Goal: Navigation & Orientation: Find specific page/section

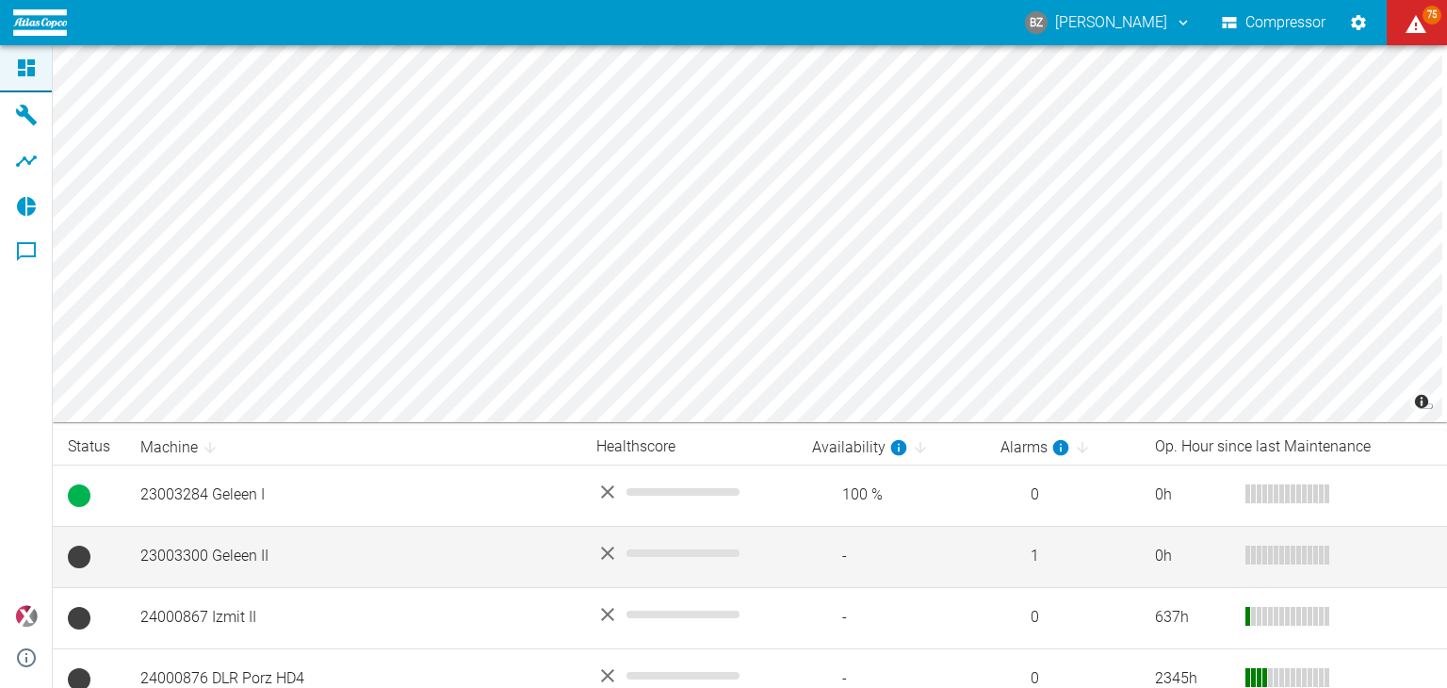
click at [313, 551] on td "23003300 Geleen II" at bounding box center [353, 556] width 456 height 61
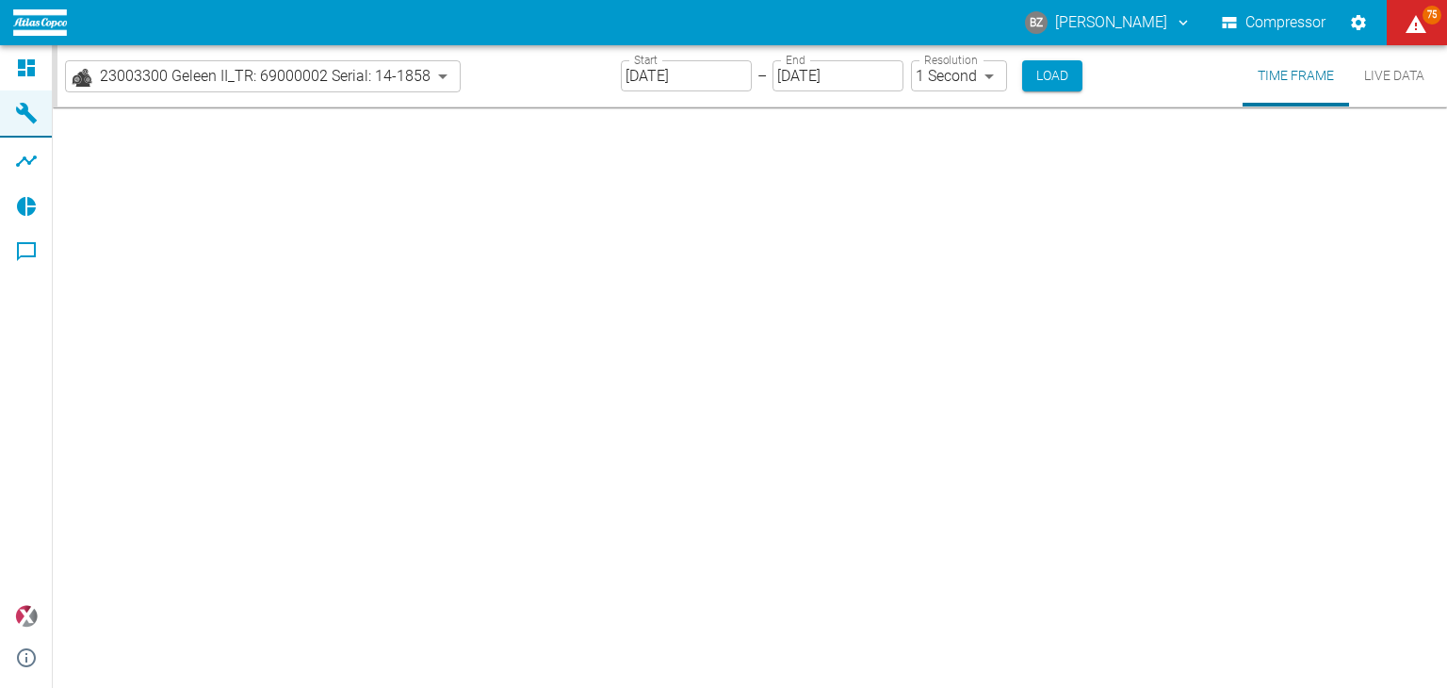
type input "2min"
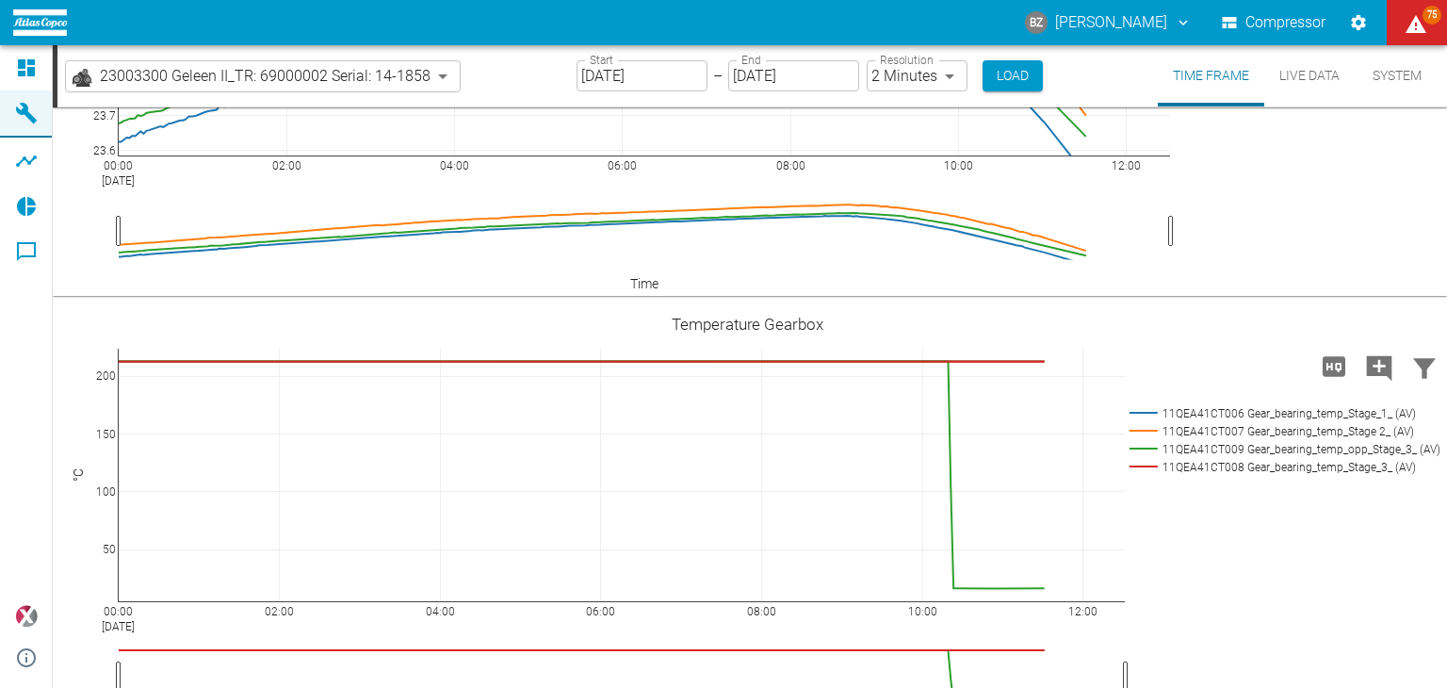
scroll to position [1979, 0]
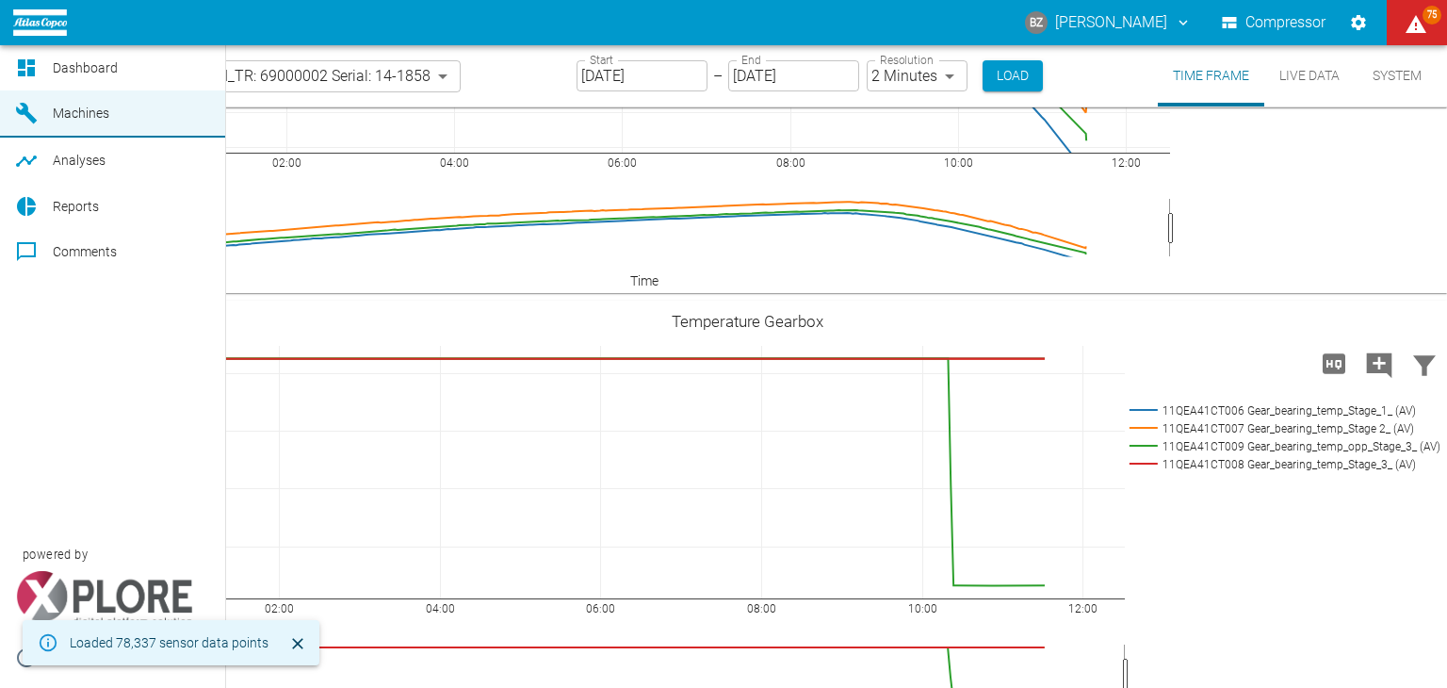
click at [57, 69] on span "Dashboard" at bounding box center [85, 67] width 65 height 15
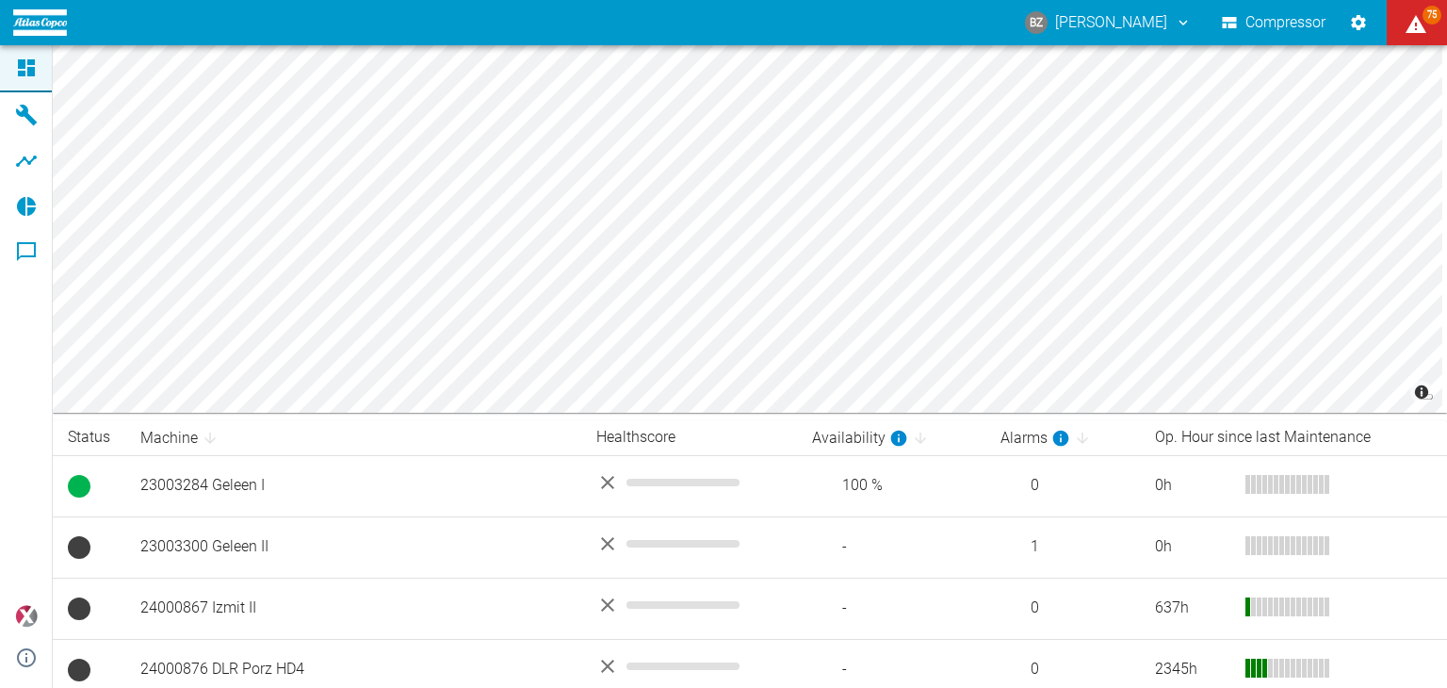
scroll to position [7, 0]
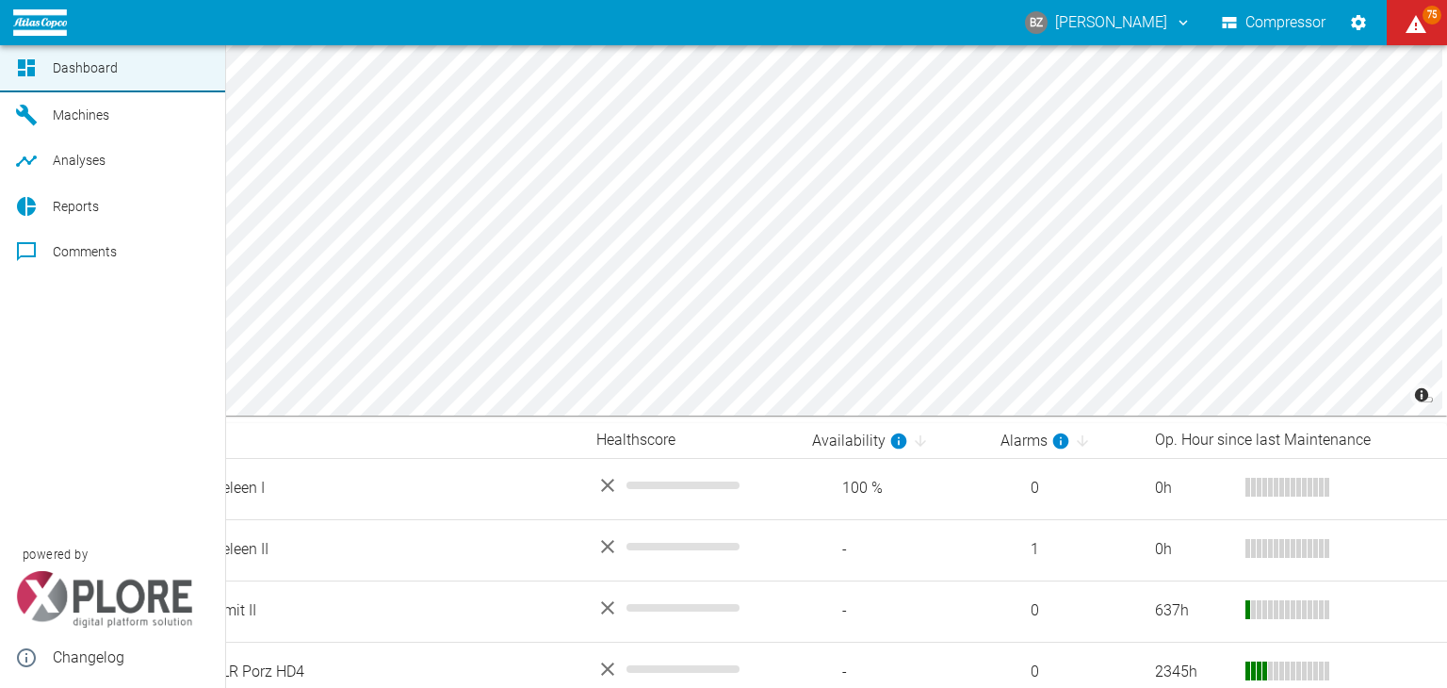
click at [68, 113] on span "Machines" at bounding box center [81, 114] width 57 height 15
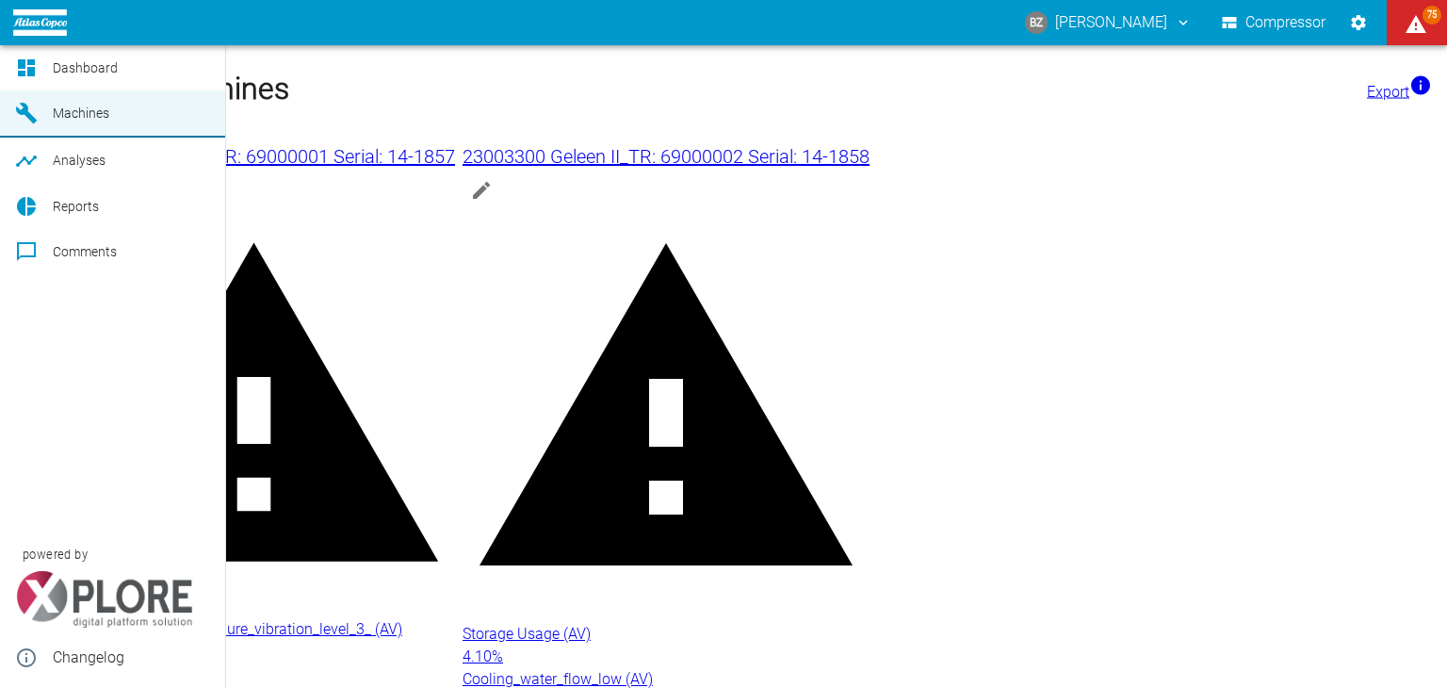
click at [73, 155] on span "Analyses" at bounding box center [79, 160] width 53 height 15
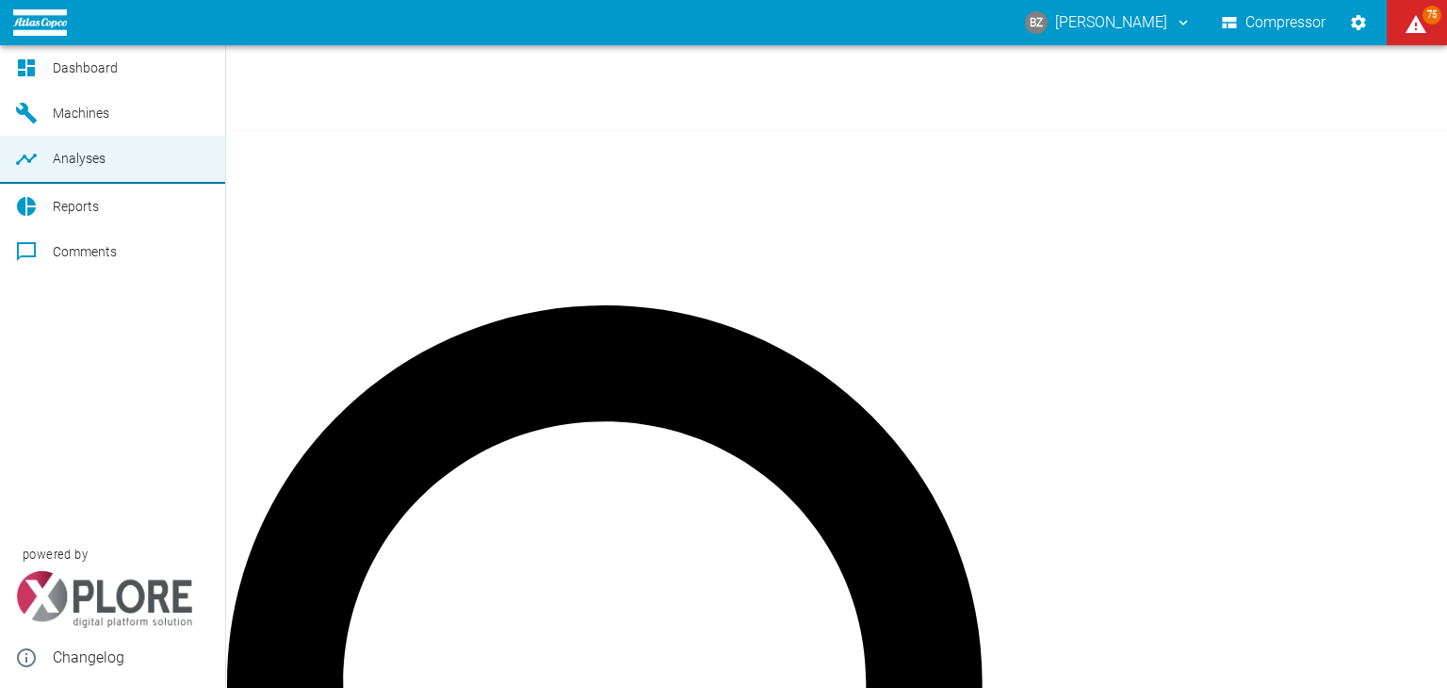
click at [72, 209] on span "Reports" at bounding box center [76, 206] width 46 height 15
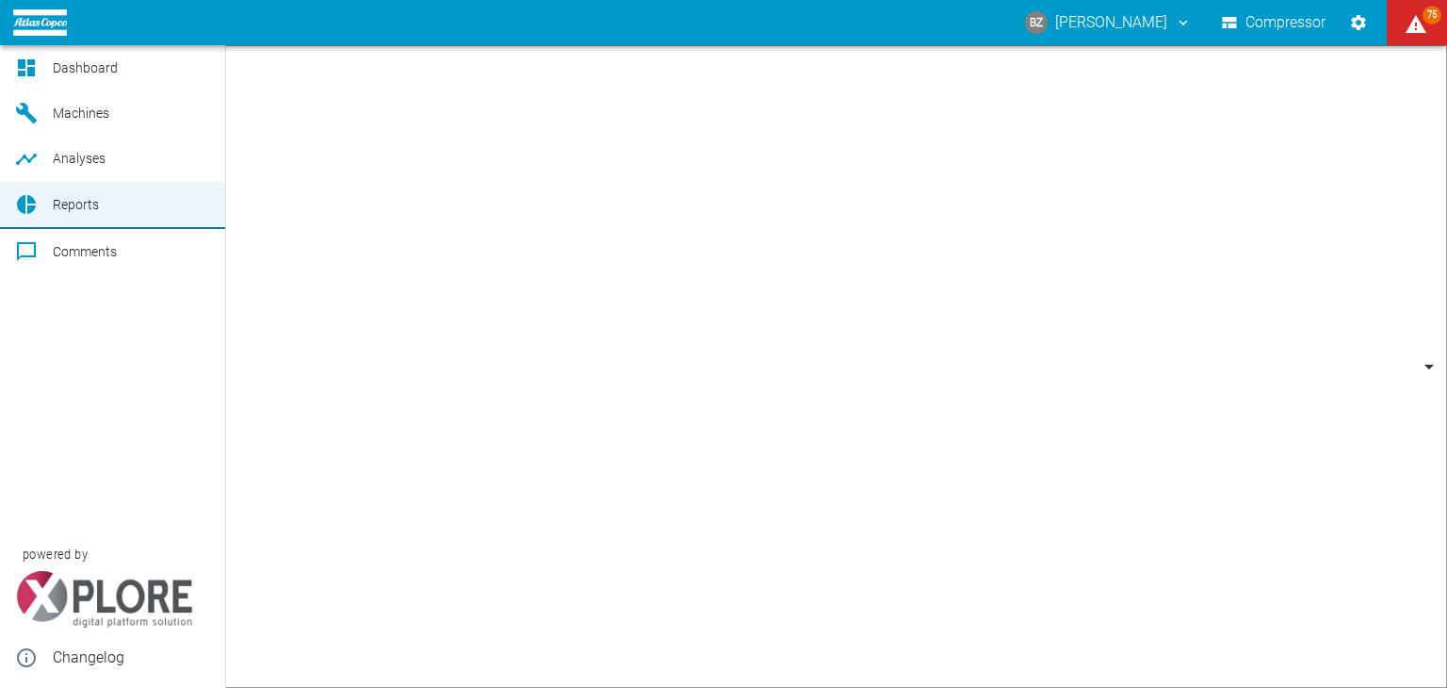
click at [73, 251] on span "Comments" at bounding box center [85, 251] width 64 height 15
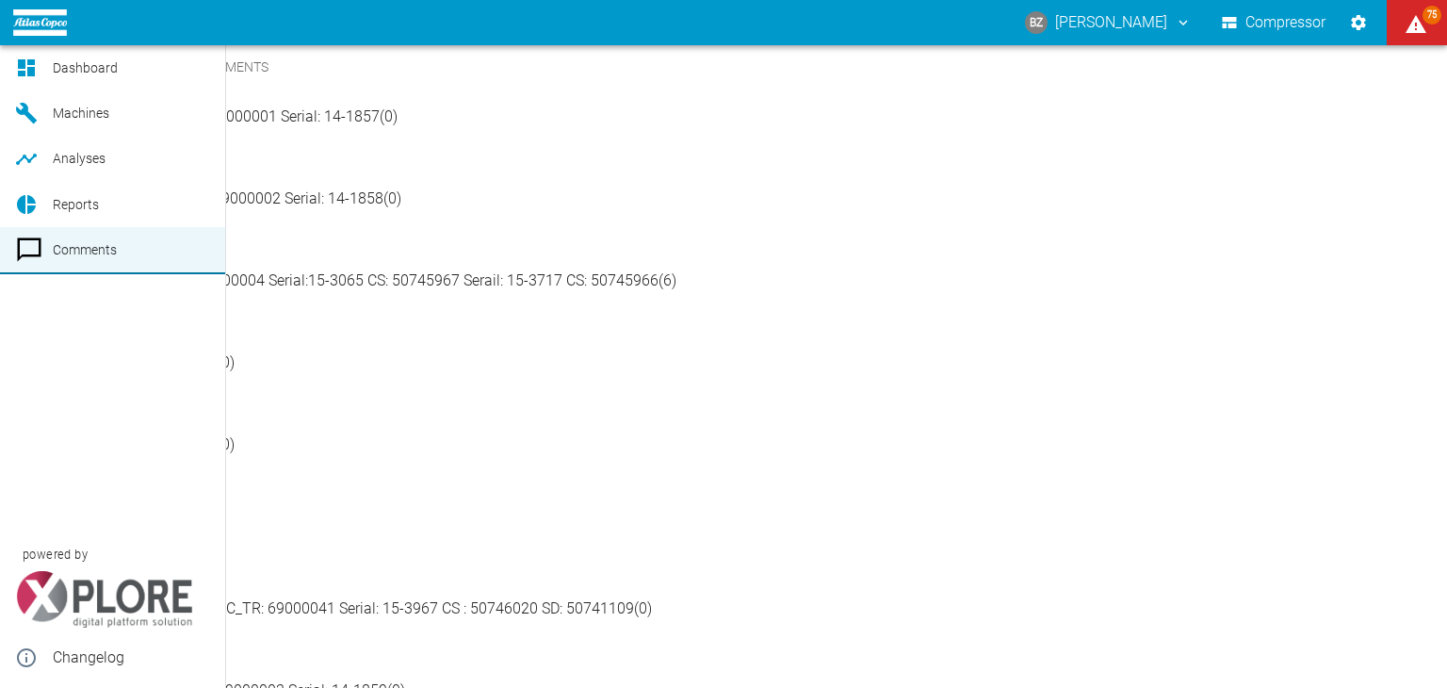
click at [81, 104] on span "Machines" at bounding box center [116, 113] width 127 height 23
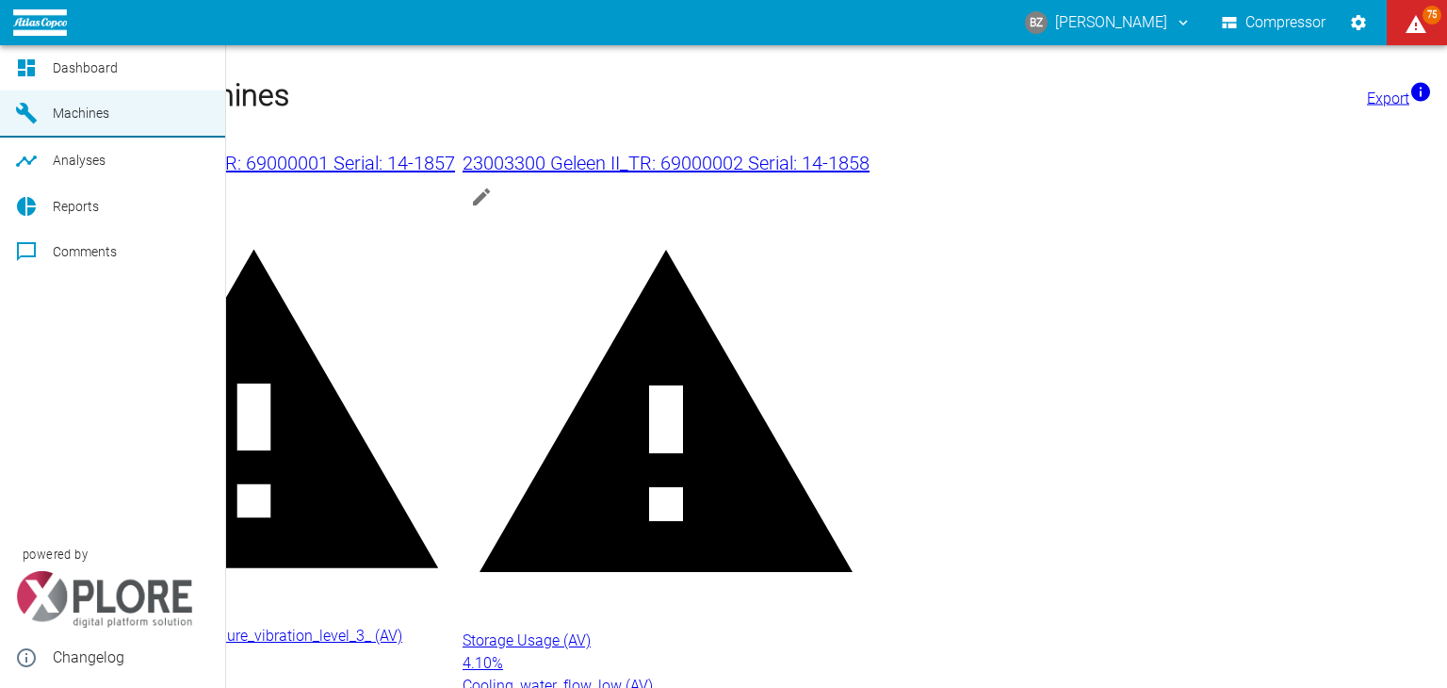
click at [83, 80] on link "Dashboard" at bounding box center [112, 67] width 225 height 45
